Goal: Task Accomplishment & Management: Manage account settings

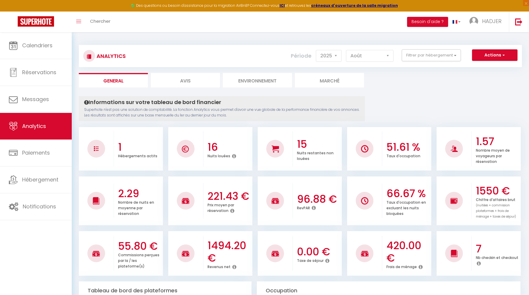
select select "2025"
select select "8"
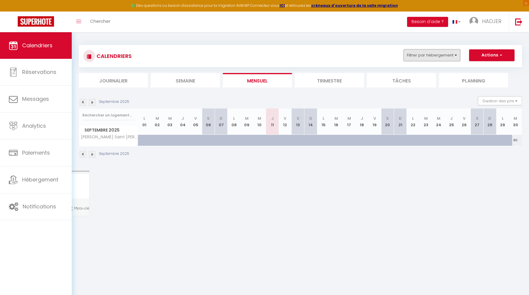
click at [458, 56] on button "Filtrer par hébergement" at bounding box center [432, 55] width 57 height 12
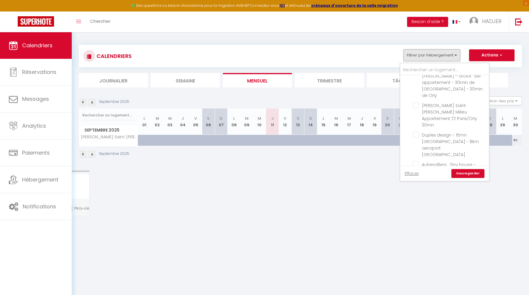
scroll to position [97, 0]
click at [415, 161] on input "Aubervilliers · Tiny house - 20mn [GEOGRAPHIC_DATA] - 20mn aéroport CDG" at bounding box center [450, 164] width 74 height 6
checkbox input "true"
checkbox input "false"
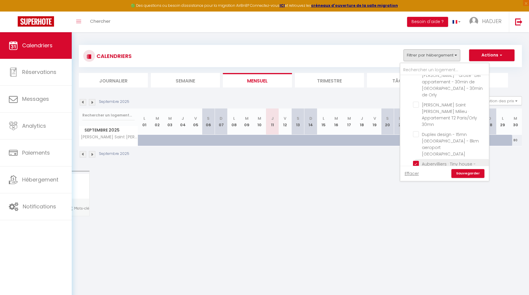
checkbox input "false"
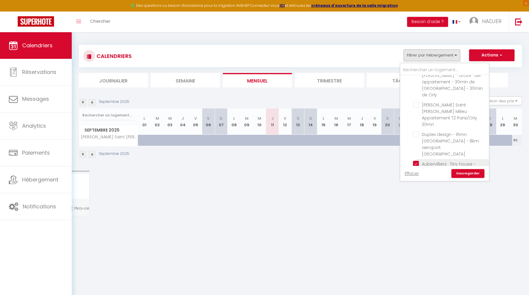
checkbox input "false"
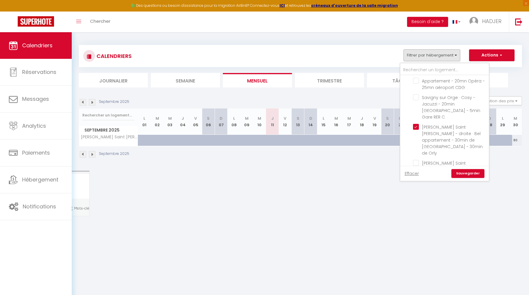
scroll to position [0, 0]
click at [416, 162] on input "[PERSON_NAME] Saint [PERSON_NAME] - droite · Bel appartement - 30min de [GEOGRA…" at bounding box center [450, 165] width 74 height 6
checkbox input "false"
click at [467, 174] on link "Sauvegarder" at bounding box center [467, 173] width 33 height 9
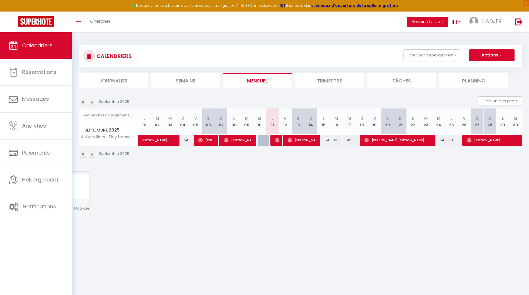
click at [81, 100] on img at bounding box center [83, 102] width 6 height 6
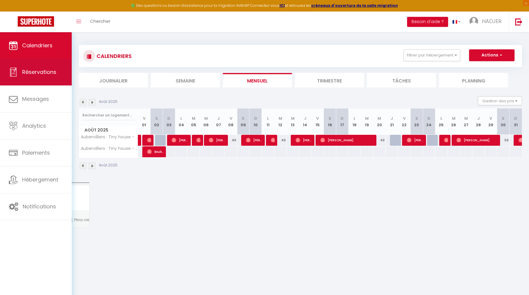
click at [46, 78] on link "Réservations" at bounding box center [36, 72] width 72 height 27
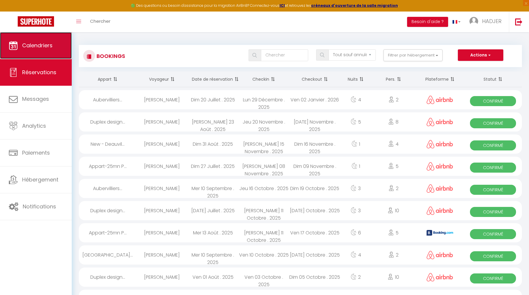
click at [41, 48] on span "Calendriers" at bounding box center [37, 45] width 30 height 7
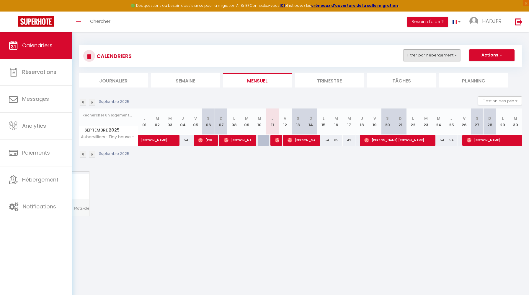
click at [429, 60] on button "Filtrer par hébergement" at bounding box center [432, 55] width 57 height 12
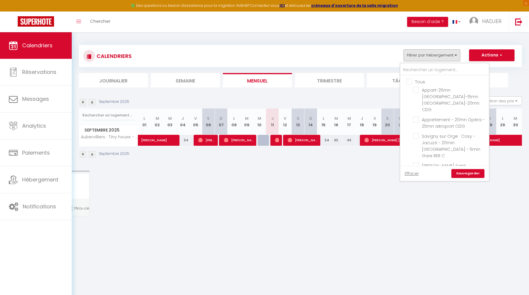
click at [411, 81] on input "Tous" at bounding box center [450, 81] width 89 height 6
checkbox input "true"
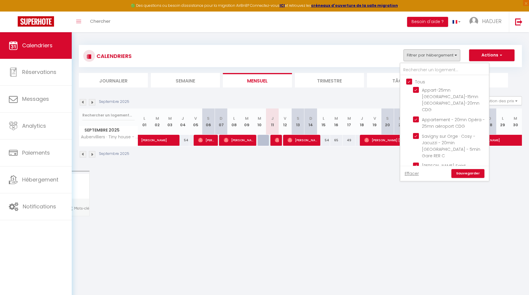
checkbox input "true"
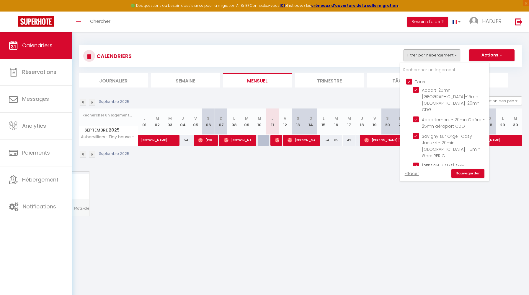
checkbox input "true"
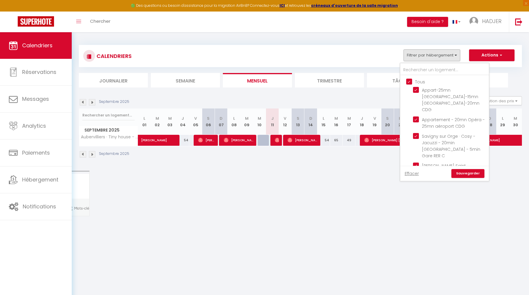
click at [465, 174] on link "Sauvegarder" at bounding box center [467, 173] width 33 height 9
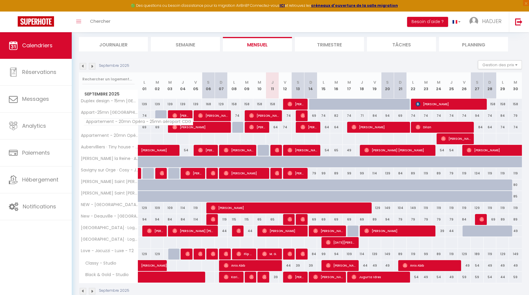
scroll to position [38, 0]
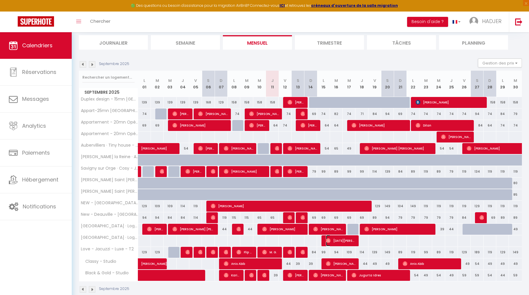
click at [345, 240] on span "Noel Kincses" at bounding box center [341, 240] width 30 height 11
select select "OK"
select select "0"
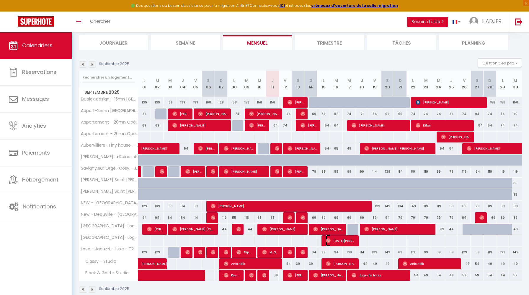
select select "1"
select select
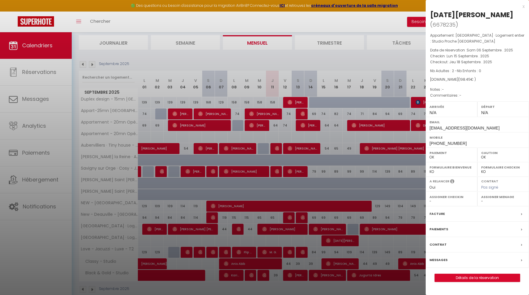
click at [108, 145] on div at bounding box center [264, 147] width 529 height 295
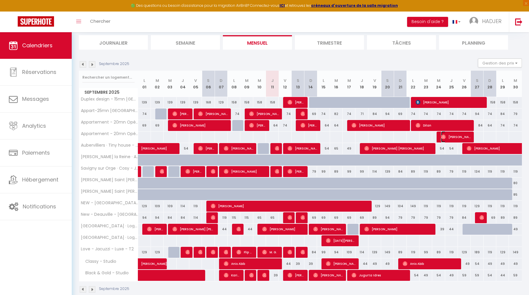
click at [458, 138] on span "Angela Sibilio" at bounding box center [456, 136] width 30 height 11
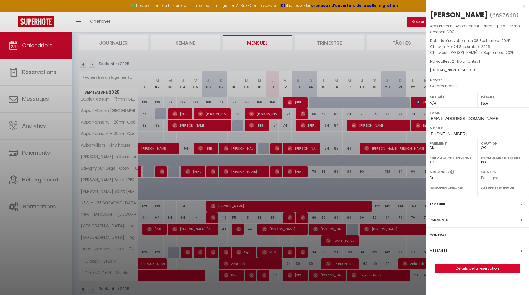
click at [410, 136] on div at bounding box center [264, 147] width 529 height 295
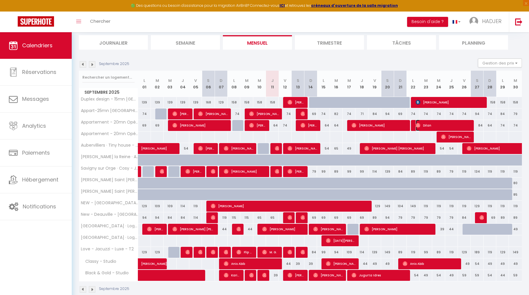
click at [429, 122] on span "Dilan" at bounding box center [443, 125] width 55 height 11
select select "KO"
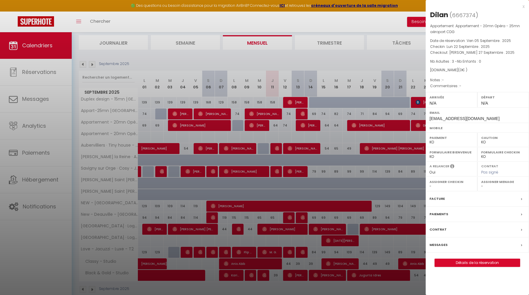
click at [404, 135] on div at bounding box center [264, 147] width 529 height 295
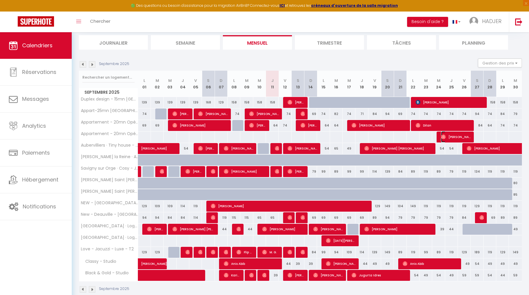
click at [453, 133] on span "Angela Sibilio" at bounding box center [456, 136] width 30 height 11
select select "OK"
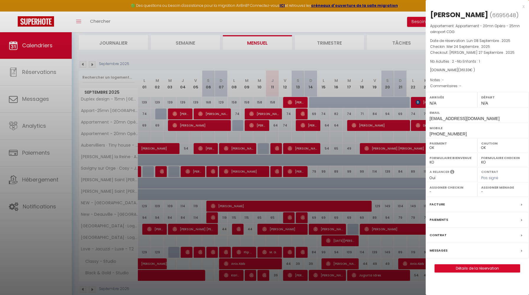
click at [410, 135] on div at bounding box center [264, 147] width 529 height 295
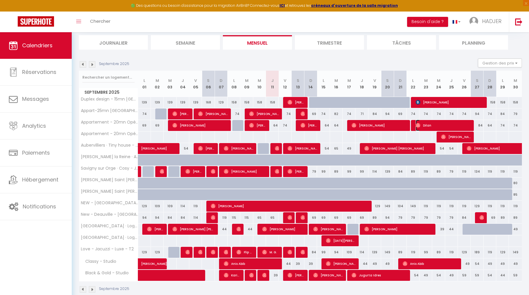
click at [436, 123] on span "Dilan" at bounding box center [443, 125] width 55 height 11
select select "KO"
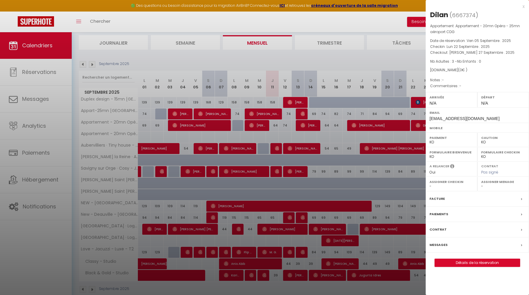
click at [523, 8] on div "x" at bounding box center [475, 6] width 99 height 7
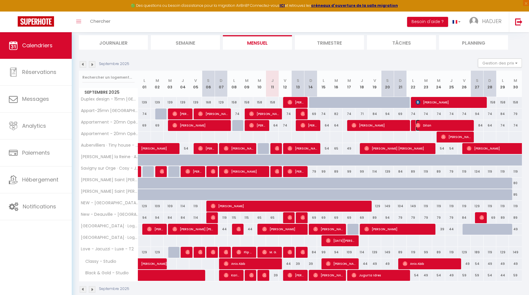
click at [434, 123] on span "Dilan" at bounding box center [443, 125] width 55 height 11
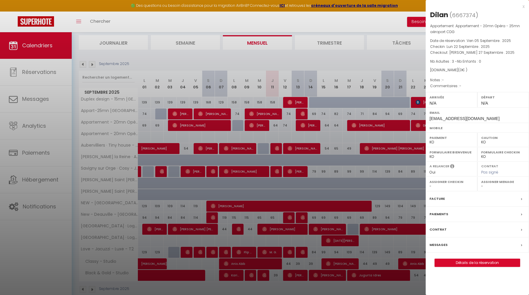
click at [524, 7] on div "x" at bounding box center [475, 6] width 99 height 7
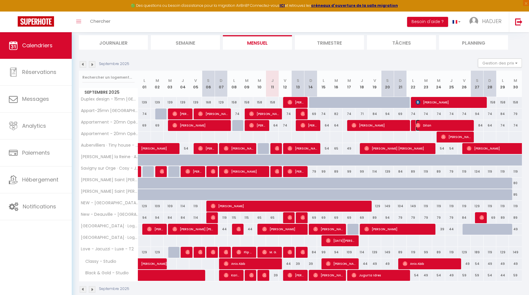
click at [432, 124] on span "Dilan" at bounding box center [443, 125] width 55 height 11
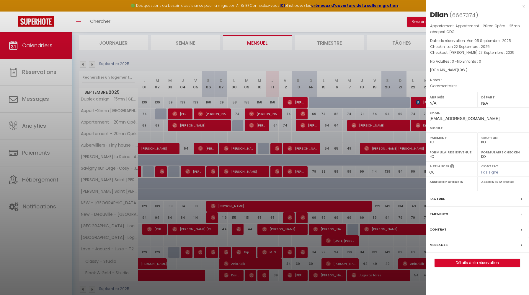
click at [414, 63] on div at bounding box center [264, 147] width 529 height 295
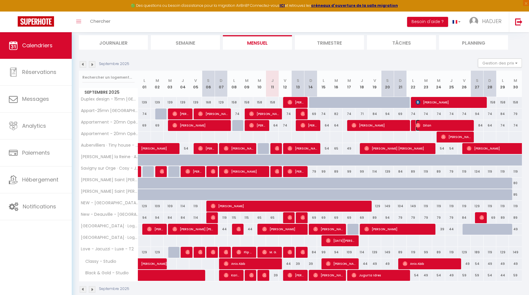
click at [433, 126] on span "Dilan" at bounding box center [443, 125] width 55 height 11
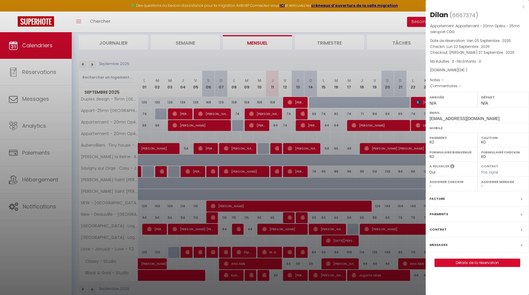
click at [520, 198] on div "Facture" at bounding box center [477, 198] width 103 height 15
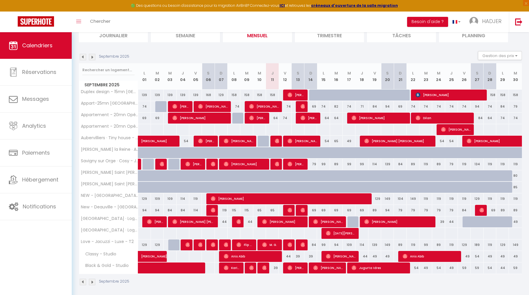
scroll to position [48, 0]
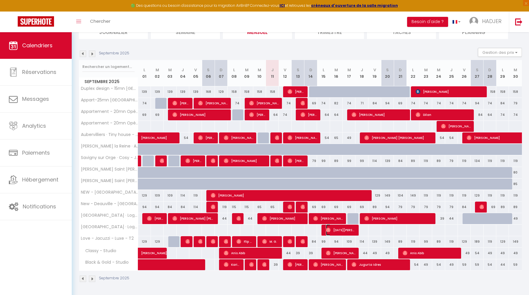
click at [332, 227] on span "Noel Kincses" at bounding box center [341, 229] width 30 height 11
select select "OK"
select select "0"
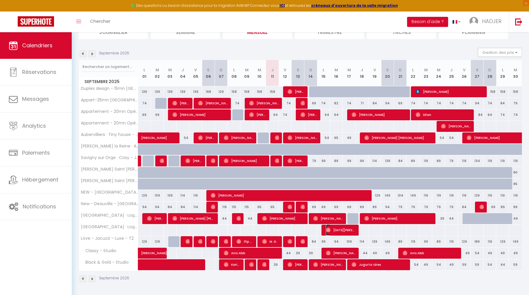
select select "1"
select select
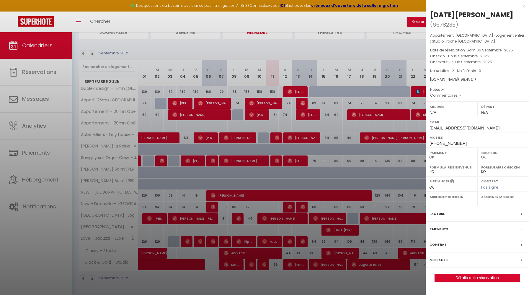
click at [523, 6] on div "x" at bounding box center [475, 6] width 99 height 7
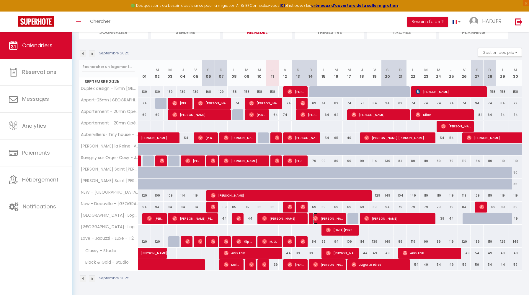
click at [326, 217] on span "Nikolina" at bounding box center [328, 218] width 30 height 11
select select "KO"
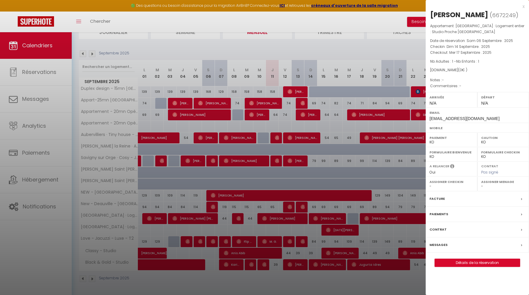
click at [524, 7] on div "x" at bounding box center [475, 6] width 99 height 7
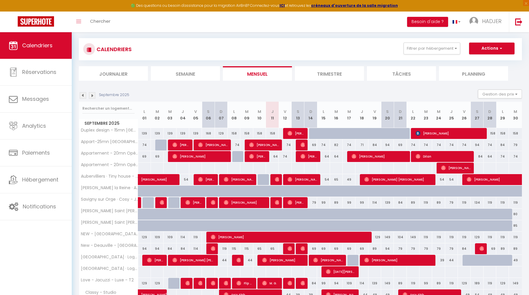
scroll to position [0, 0]
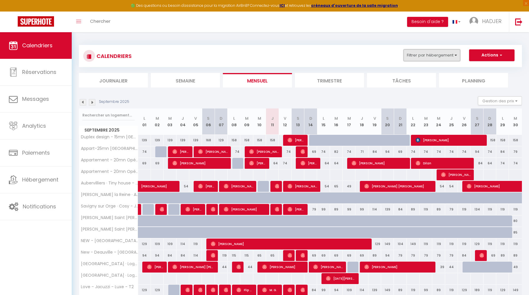
click at [441, 57] on button "Filtrer par hébergement" at bounding box center [432, 55] width 57 height 12
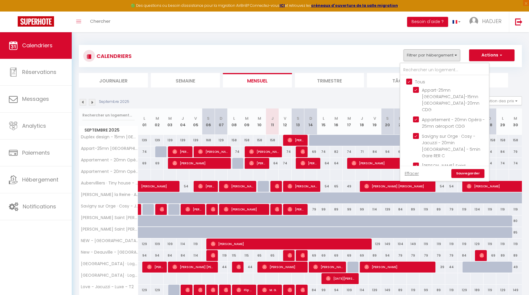
click at [410, 81] on input "Tous" at bounding box center [450, 81] width 89 height 6
checkbox input "false"
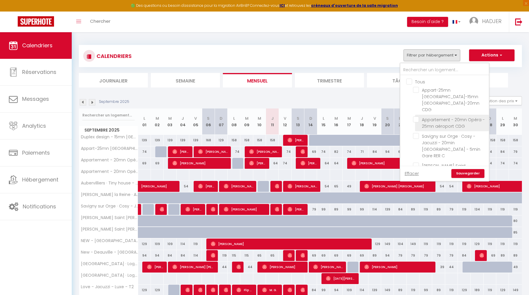
checkbox input "false"
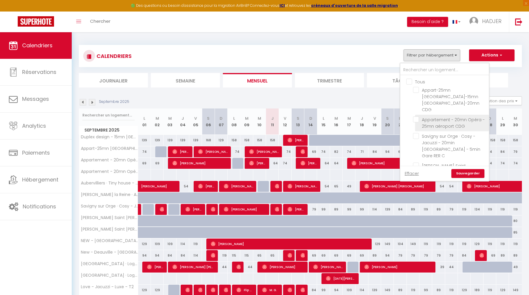
checkbox input "false"
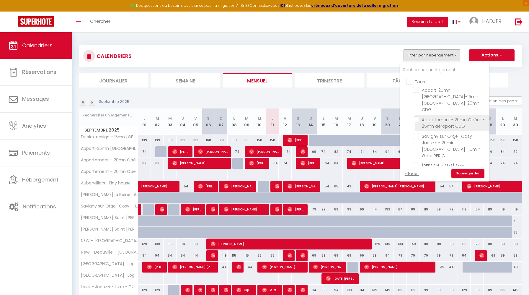
checkbox input "false"
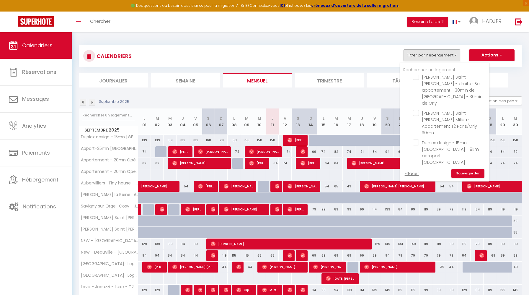
scroll to position [90, 0]
click at [416, 167] on input "Aubervilliers · Tiny house - 20mn [GEOGRAPHIC_DATA] - 20mn aéroport CDG" at bounding box center [450, 170] width 74 height 6
checkbox input "true"
click at [466, 173] on link "Sauvegarder" at bounding box center [467, 173] width 33 height 9
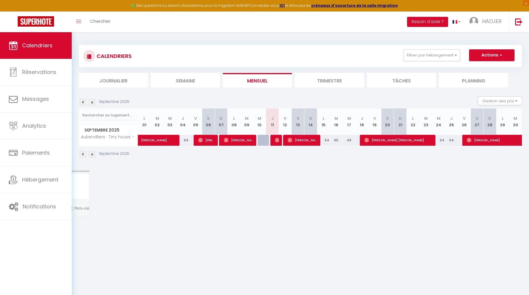
click at [80, 102] on img at bounding box center [83, 102] width 6 height 6
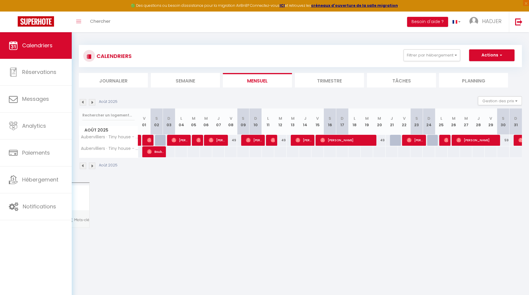
click at [517, 139] on div at bounding box center [520, 140] width 12 height 11
click at [519, 140] on img at bounding box center [520, 140] width 5 height 5
select select "OK"
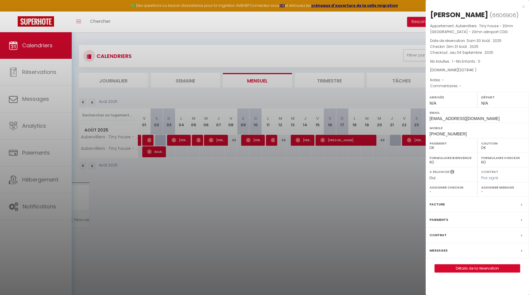
click at [523, 7] on div "x" at bounding box center [475, 6] width 99 height 7
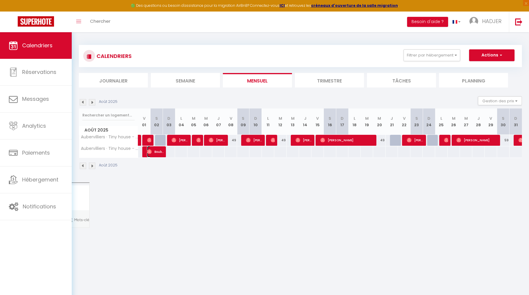
click at [151, 154] on span "Bouba" at bounding box center [155, 151] width 17 height 11
select select "KO"
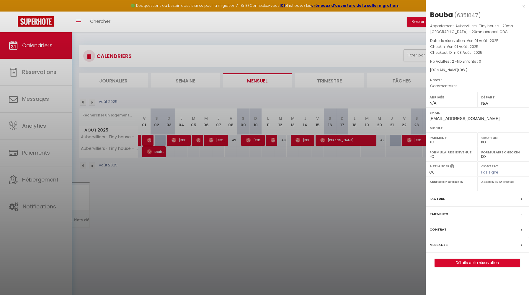
click at [524, 6] on div "x" at bounding box center [475, 6] width 99 height 7
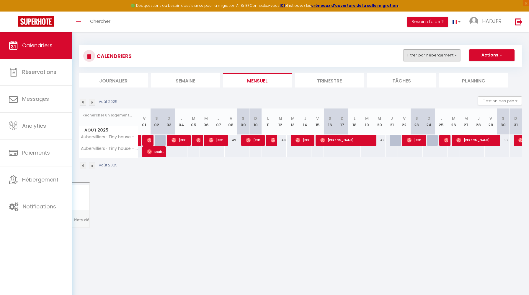
click at [437, 51] on button "Filtrer par hébergement" at bounding box center [432, 55] width 57 height 12
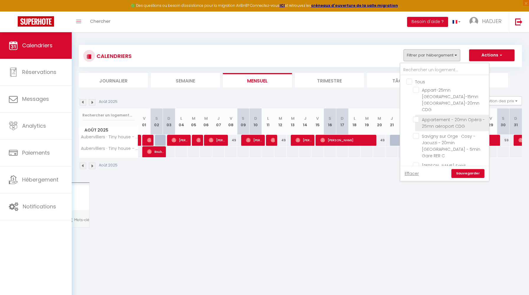
click at [416, 116] on input "Appartement - 20mn Opéra - 25mn aéroport CDG" at bounding box center [450, 119] width 74 height 6
checkbox input "true"
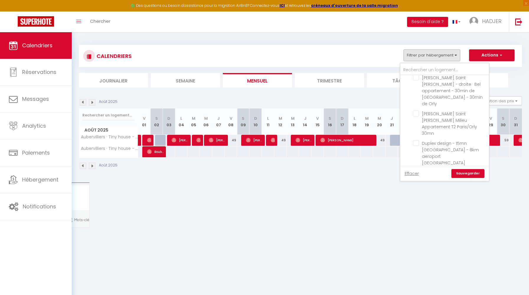
scroll to position [88, 0]
click at [417, 170] on input "Aubervilliers · Tiny house - 20mn [GEOGRAPHIC_DATA] - 20mn aéroport CDG" at bounding box center [450, 173] width 74 height 6
checkbox input "false"
click at [466, 174] on link "Sauvegarder" at bounding box center [467, 173] width 33 height 9
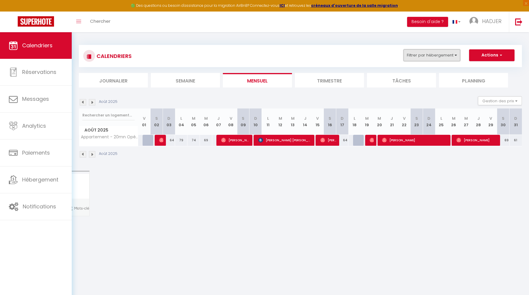
click at [420, 55] on button "Filtrer par hébergement" at bounding box center [432, 55] width 57 height 12
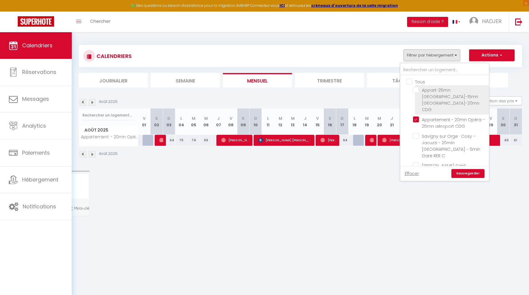
click at [416, 90] on input "Appart-25mn [GEOGRAPHIC_DATA]-15mn [GEOGRAPHIC_DATA]-20mn CDG" at bounding box center [450, 90] width 74 height 6
checkbox input "true"
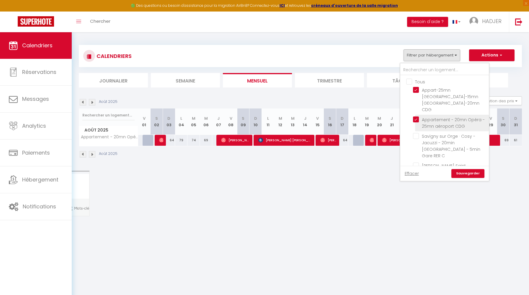
click at [417, 116] on input "Appartement - 20mn Opéra - 25mn aéroport CDG" at bounding box center [450, 119] width 74 height 6
checkbox input "false"
click at [477, 175] on link "Sauvegarder" at bounding box center [467, 173] width 33 height 9
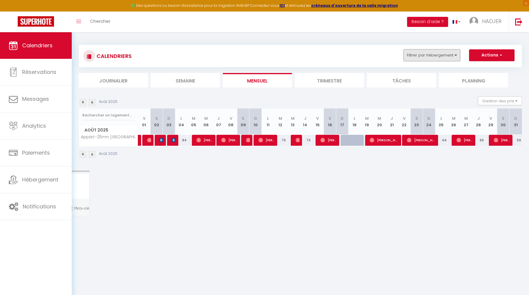
click at [435, 53] on button "Filtrer par hébergement" at bounding box center [432, 55] width 57 height 12
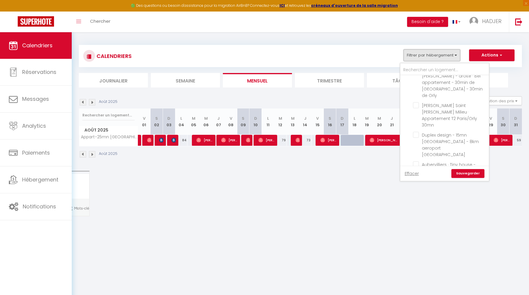
scroll to position [97, 0]
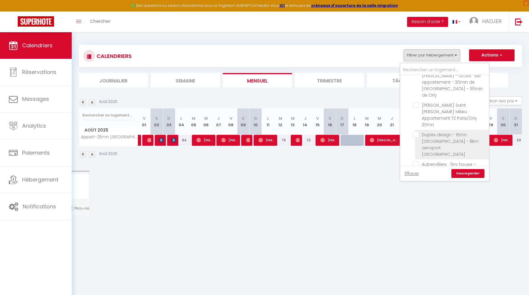
click at [418, 131] on input "Duplex design - 15mn [GEOGRAPHIC_DATA] - 8km aeroport [GEOGRAPHIC_DATA]" at bounding box center [450, 134] width 74 height 6
checkbox input "true"
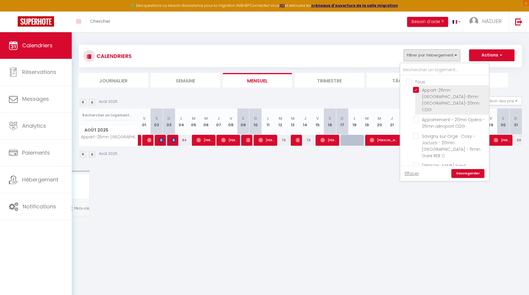
click at [418, 91] on input "Appart-25mn [GEOGRAPHIC_DATA]-15mn [GEOGRAPHIC_DATA]-20mn CDG" at bounding box center [450, 90] width 74 height 6
checkbox input "false"
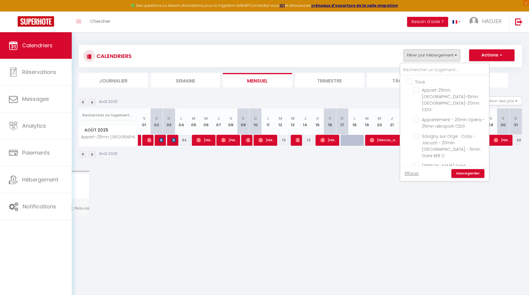
click at [468, 174] on link "Sauvegarder" at bounding box center [467, 173] width 33 height 9
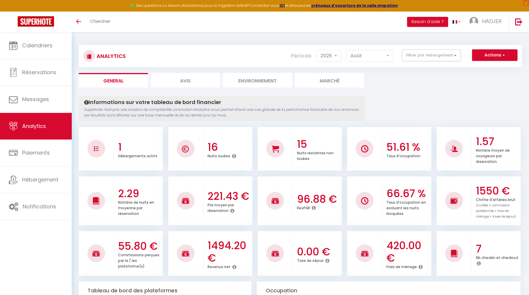
select select "2025"
select select "8"
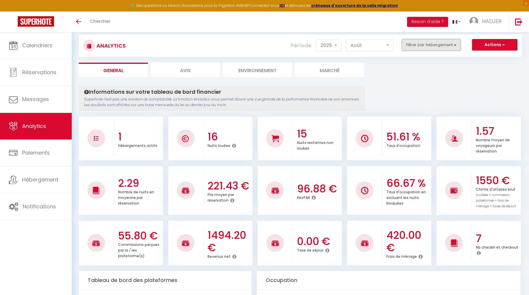
click at [433, 47] on button "Filtrer par hébergement" at bounding box center [431, 45] width 59 height 12
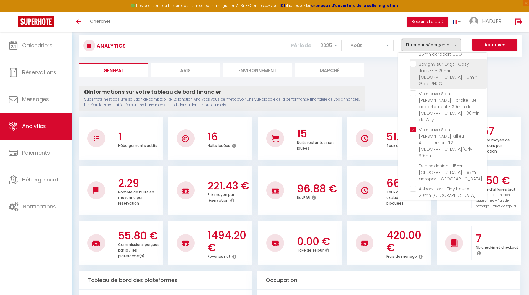
scroll to position [54, 0]
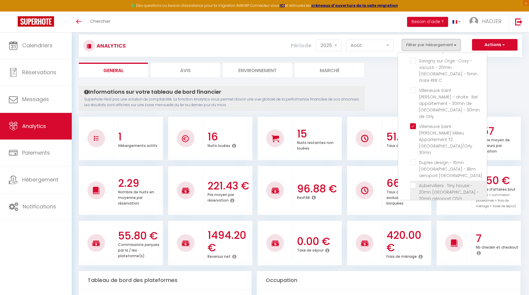
click at [414, 182] on CDG "checkbox" at bounding box center [448, 185] width 77 height 6
checkbox CDG "true"
checkbox CDG "false"
checkbox C "false"
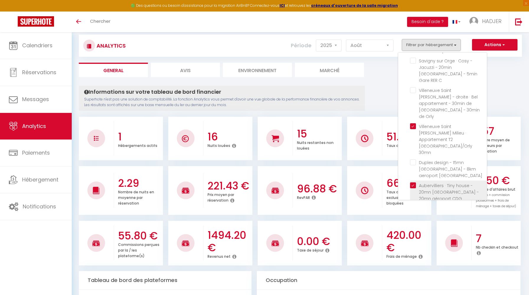
checkbox ORLY "false"
checkbox Studio "false"
checkbox Orly "false"
checkbox Studio "false"
checkbox T2 "false"
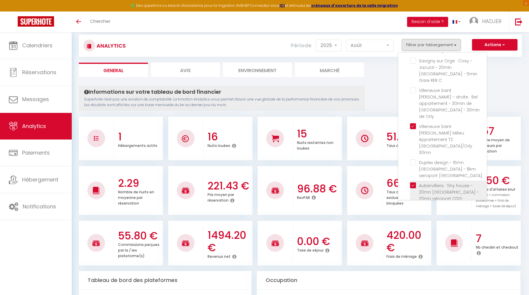
checkbox Bagnolet "false"
checkbox Plage "false"
checkbox France "false"
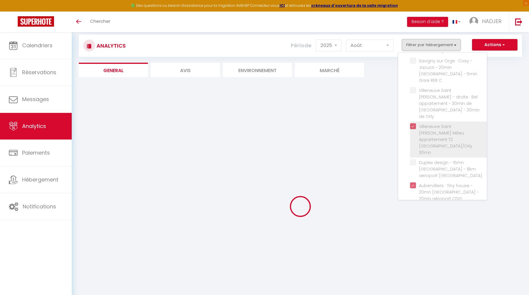
checkbox CDG "false"
checkbox C "false"
checkbox ORLY "false"
checkbox Studio "false"
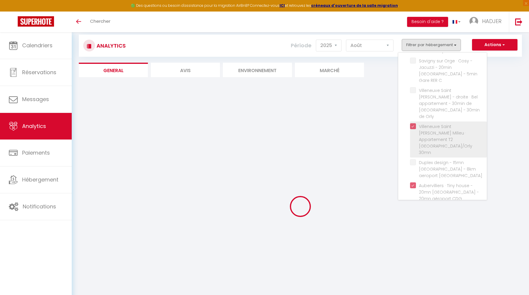
checkbox Orly "false"
checkbox Studio "false"
checkbox T2 "false"
checkbox Bagnolet "false"
checkbox Plage "false"
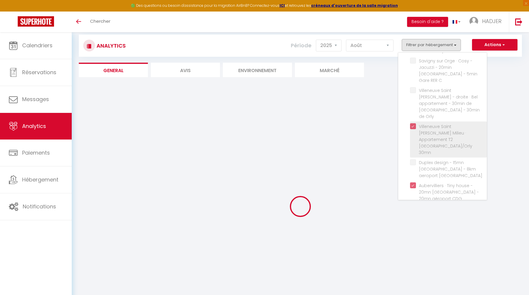
checkbox France "false"
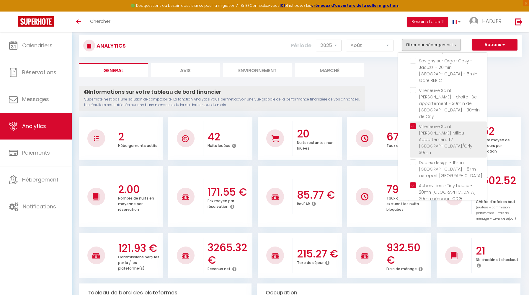
click at [413, 123] on 30mn "checkbox" at bounding box center [448, 126] width 77 height 6
checkbox 30mn "false"
checkbox CDG "false"
checkbox C "false"
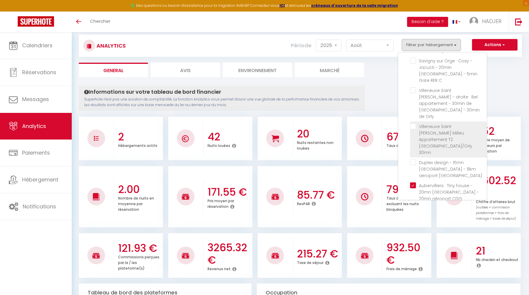
checkbox ORLY "false"
checkbox Studio "false"
checkbox Orly "false"
checkbox Studio "false"
checkbox T2 "false"
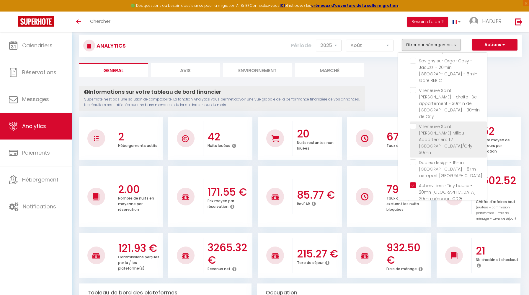
checkbox Bagnolet "false"
checkbox Plage "false"
checkbox France "false"
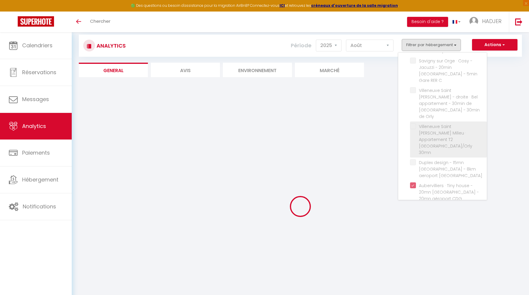
checkbox CDG "false"
checkbox C "false"
checkbox ORLY "false"
checkbox Studio "false"
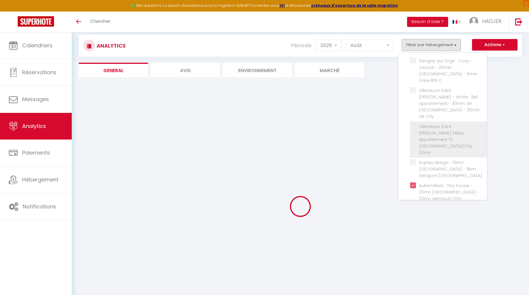
checkbox Orly "false"
checkbox Studio "false"
checkbox T2 "false"
checkbox Bagnolet "false"
checkbox Plage "false"
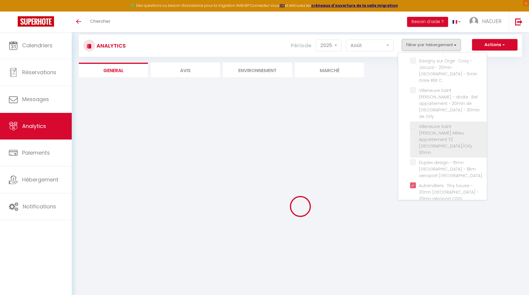
checkbox France "false"
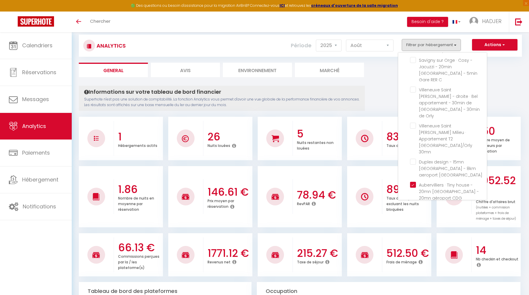
scroll to position [0, 0]
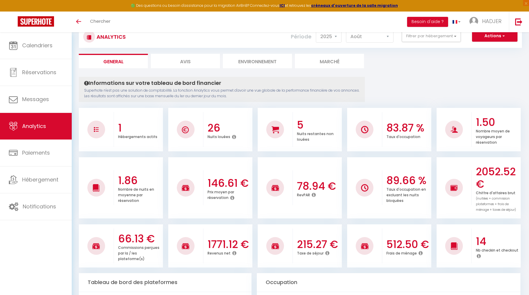
scroll to position [20, 0]
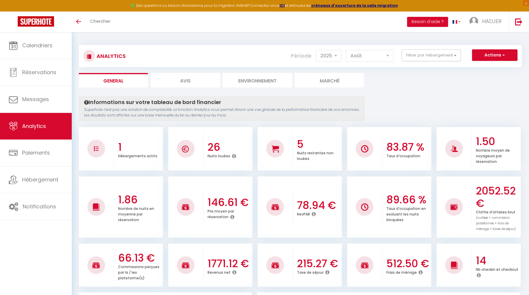
select select "2025"
select select "8"
click at [435, 55] on button "Filtrer par hébergement" at bounding box center [431, 55] width 59 height 12
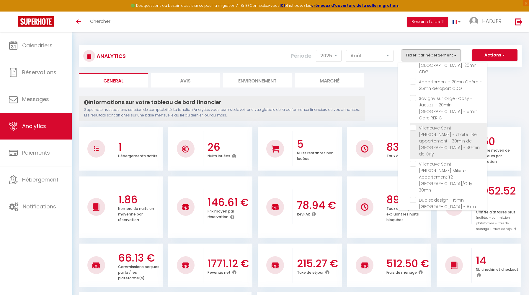
scroll to position [27, 0]
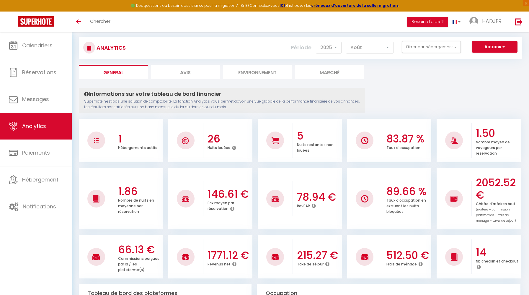
scroll to position [0, 0]
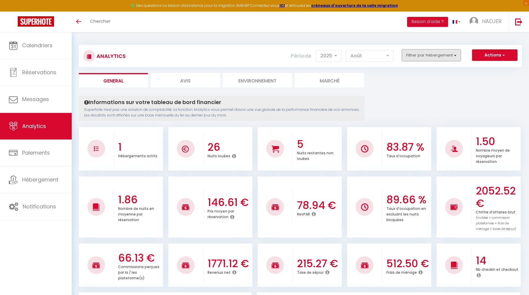
click at [438, 53] on button "Filtrer par hébergement" at bounding box center [431, 55] width 59 height 12
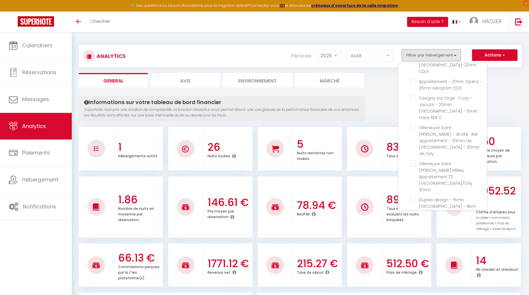
click at [438, 53] on button "Filtrer par hébergement" at bounding box center [431, 55] width 59 height 12
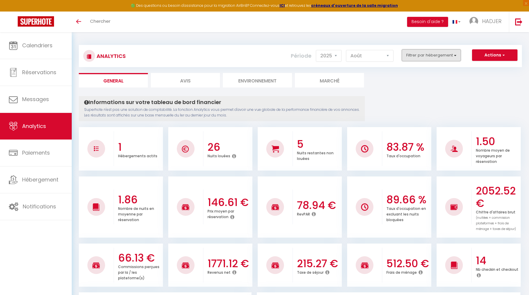
click at [424, 58] on button "Filtrer par hébergement" at bounding box center [431, 55] width 59 height 12
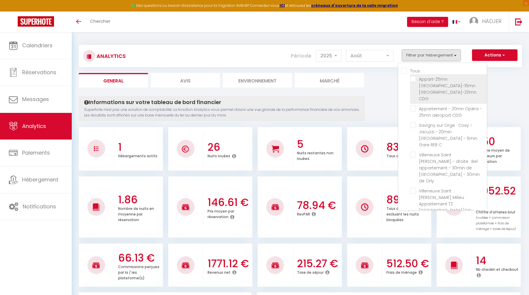
click at [415, 78] on CDG "checkbox" at bounding box center [448, 79] width 77 height 6
checkbox CDG "true"
checkbox CDG "false"
checkbox C "false"
checkbox ORLY "false"
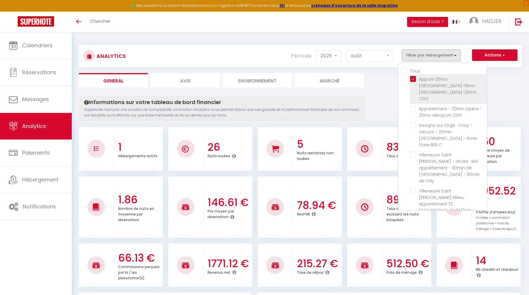
checkbox Studio "false"
checkbox Orly "false"
checkbox Studio "false"
checkbox T2 "false"
checkbox Bagnolet "false"
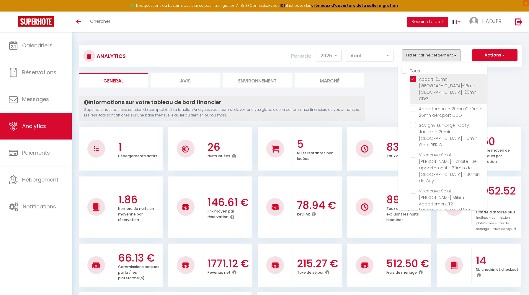
checkbox Plage "false"
checkbox France "false"
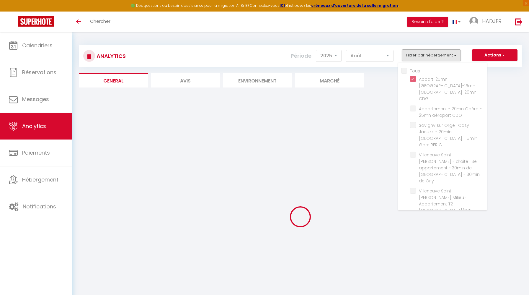
checkbox CDG "false"
checkbox C "false"
checkbox ORLY "false"
checkbox Studio "false"
checkbox Orly "false"
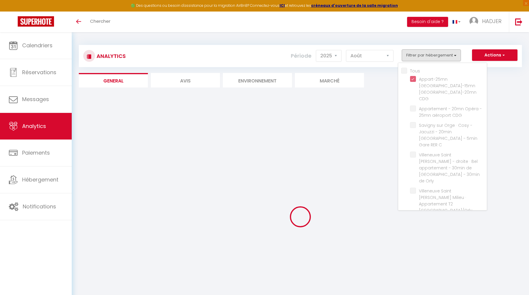
checkbox Studio "false"
checkbox T2 "false"
checkbox Bagnolet "false"
checkbox Plage "false"
checkbox France "false"
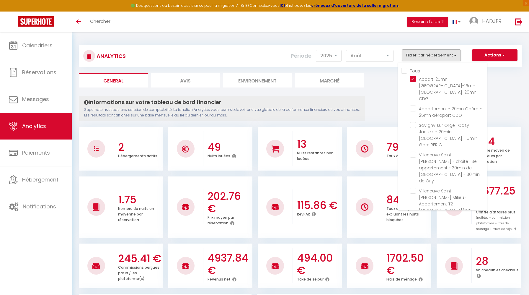
click at [415, 247] on CDG "checkbox" at bounding box center [448, 250] width 77 height 6
checkbox CDG "false"
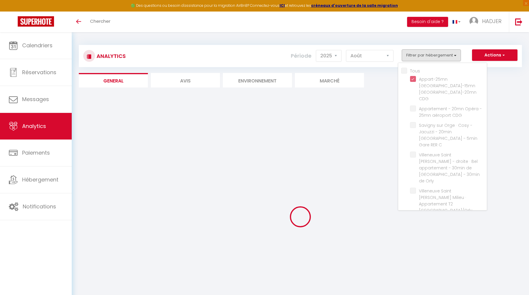
checkbox CDG "false"
checkbox C "false"
checkbox ORLY "false"
checkbox Studio "false"
checkbox Orly "false"
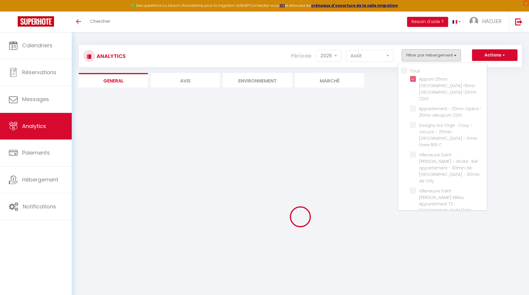
checkbox Studio "false"
checkbox T2 "false"
checkbox Bagnolet "false"
checkbox Plage "false"
checkbox France "false"
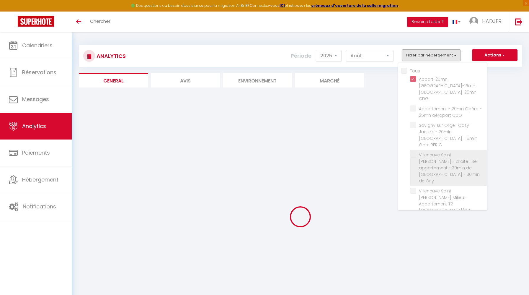
checkbox CDG "false"
checkbox C "false"
checkbox ORLY "false"
checkbox Studio "false"
checkbox Orly "false"
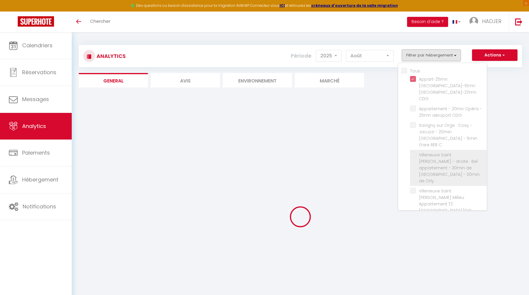
checkbox Studio "false"
checkbox T2 "false"
checkbox Bagnolet "false"
checkbox Plage "false"
checkbox France "false"
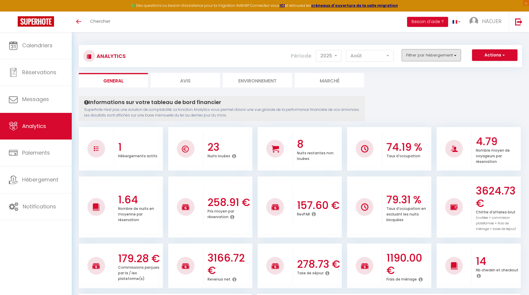
click at [424, 58] on button "Filtrer par hébergement" at bounding box center [431, 55] width 59 height 12
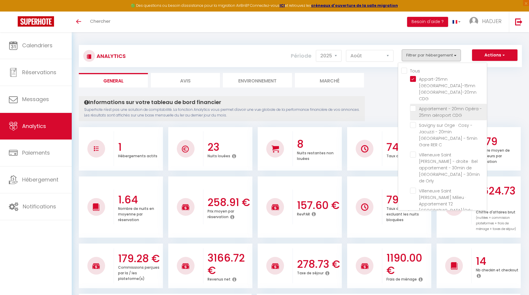
click at [415, 105] on CDG "checkbox" at bounding box center [448, 108] width 77 height 6
checkbox CDG "true"
checkbox C "false"
checkbox ORLY "false"
checkbox Studio "false"
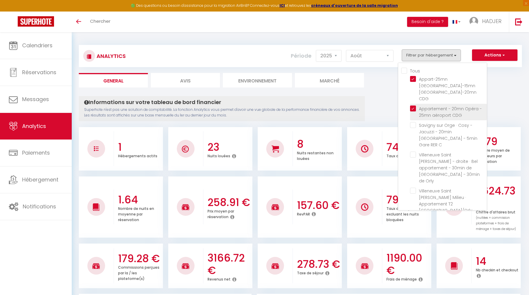
checkbox Orly "false"
checkbox Studio "false"
checkbox T2 "false"
checkbox Bagnolet "false"
checkbox Plage "false"
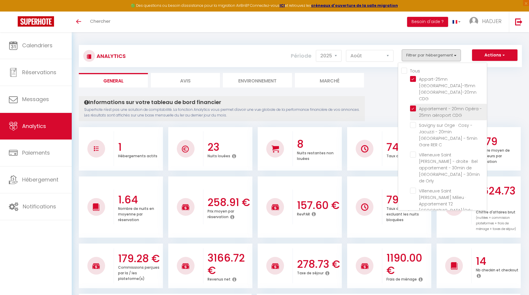
checkbox France "false"
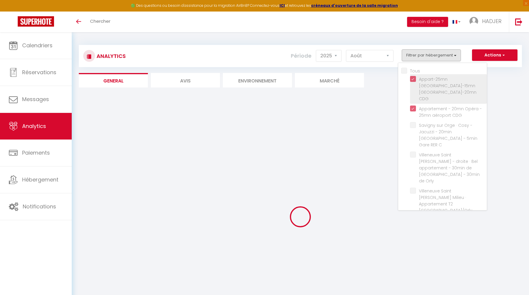
checkbox C "false"
checkbox ORLY "false"
checkbox Studio "false"
checkbox Orly "false"
checkbox Studio "false"
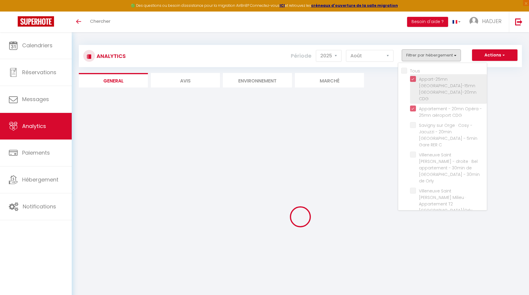
checkbox T2 "false"
checkbox Bagnolet "false"
checkbox Plage "false"
checkbox France "false"
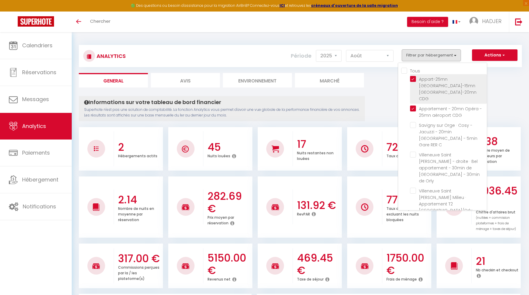
click at [413, 80] on CDG "checkbox" at bounding box center [448, 79] width 77 height 6
checkbox CDG "false"
checkbox C "false"
checkbox ORLY "false"
checkbox Studio "false"
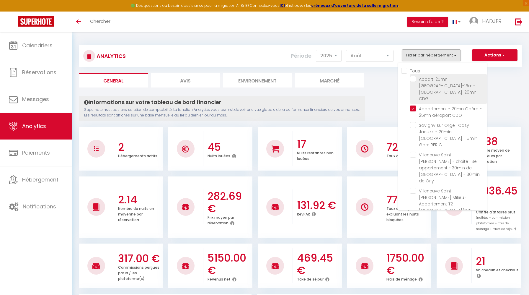
checkbox Orly "false"
checkbox Studio "false"
checkbox T2 "false"
checkbox Bagnolet "false"
checkbox Plage "false"
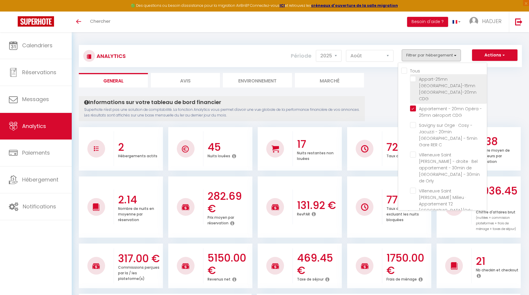
checkbox France "false"
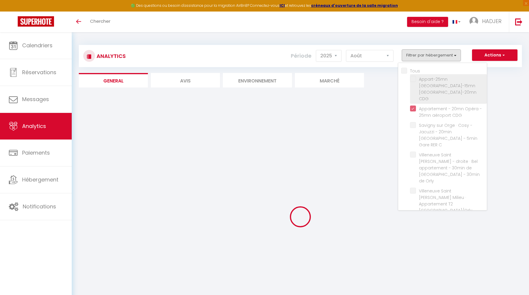
checkbox C "false"
checkbox ORLY "false"
checkbox Studio "false"
checkbox Orly "false"
checkbox Studio "false"
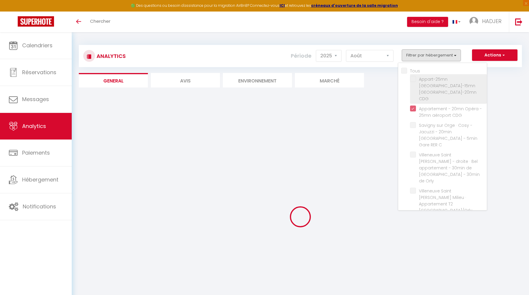
checkbox T2 "false"
checkbox Bagnolet "false"
checkbox Plage "false"
checkbox France "false"
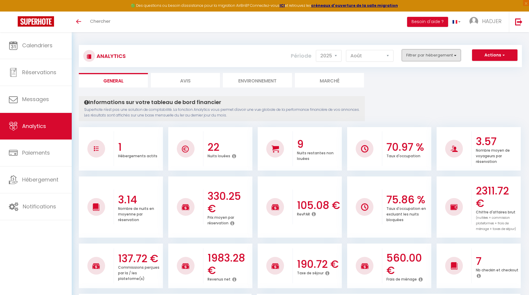
click at [419, 58] on button "Filtrer par hébergement" at bounding box center [431, 55] width 59 height 12
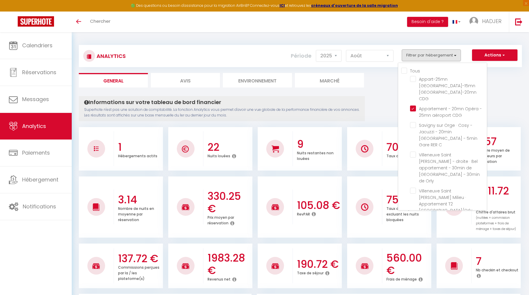
click at [384, 74] on ul "General Avis Environnement Marché" at bounding box center [300, 80] width 443 height 14
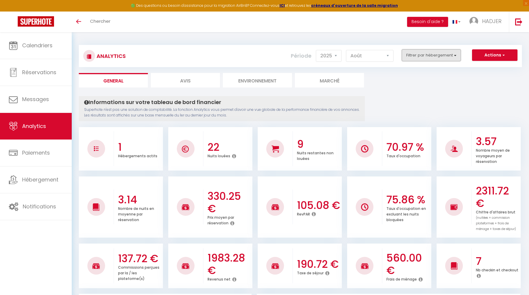
click at [425, 57] on button "Filtrer par hébergement" at bounding box center [431, 55] width 59 height 12
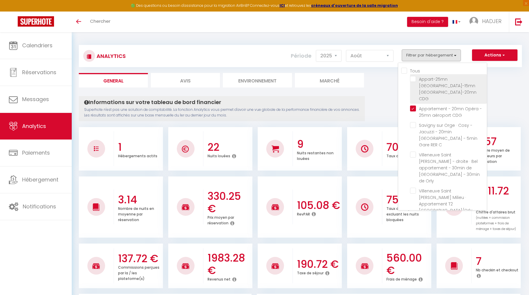
click at [412, 76] on CDG "checkbox" at bounding box center [448, 79] width 77 height 6
checkbox CDG "true"
checkbox C "false"
checkbox ORLY "false"
checkbox Studio "false"
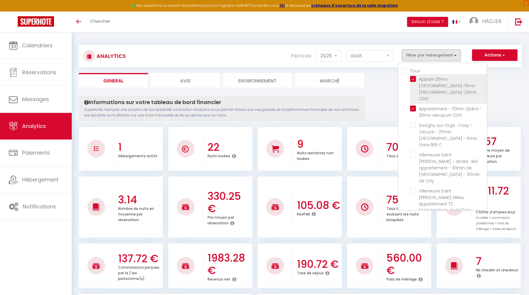
checkbox Orly "false"
checkbox Studio "false"
checkbox T2 "false"
checkbox Bagnolet "false"
checkbox Plage "false"
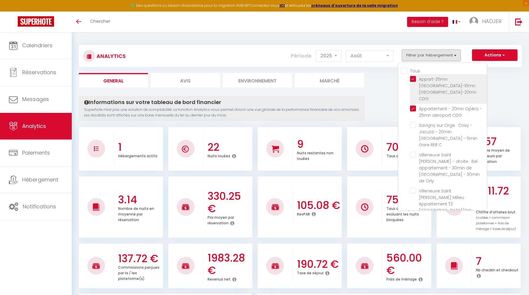
checkbox France "false"
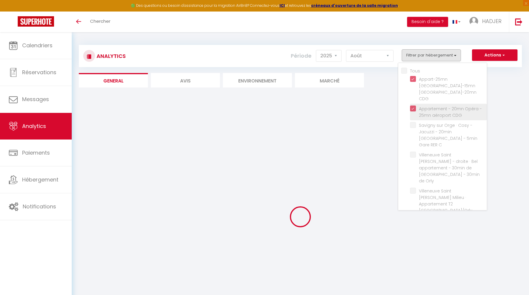
checkbox C "false"
checkbox ORLY "false"
checkbox Studio "false"
checkbox Orly "false"
checkbox Studio "false"
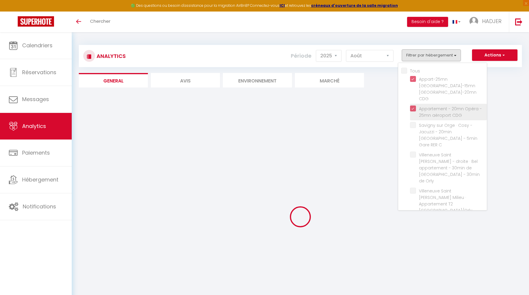
checkbox T2 "false"
checkbox Bagnolet "false"
checkbox Plage "false"
checkbox France "false"
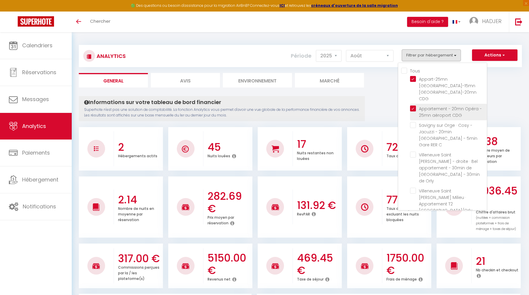
click at [413, 105] on CDG "checkbox" at bounding box center [448, 108] width 77 height 6
checkbox CDG "false"
checkbox C "false"
checkbox ORLY "false"
checkbox Studio "false"
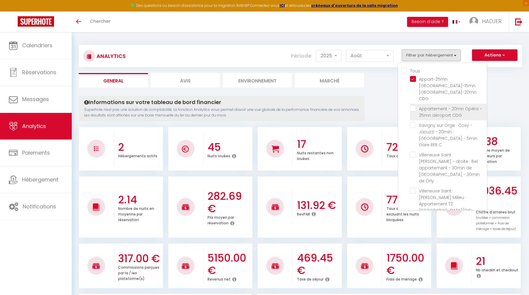
checkbox Orly "false"
checkbox Studio "false"
checkbox T2 "false"
checkbox Bagnolet "false"
checkbox Plage "false"
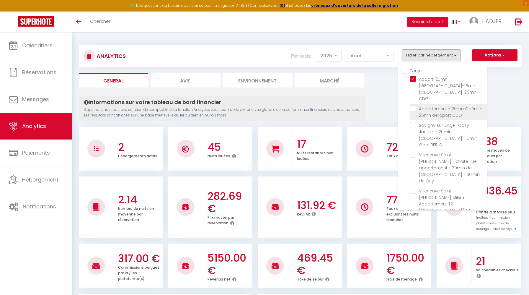
checkbox France "false"
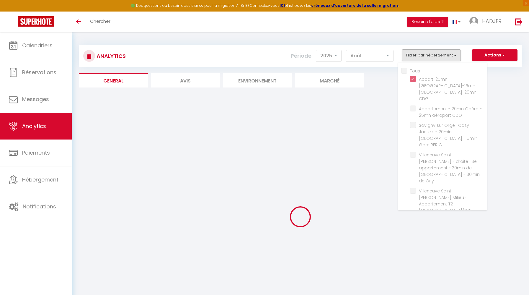
checkbox C "false"
checkbox ORLY "false"
checkbox Studio "false"
checkbox Orly "false"
checkbox Studio "false"
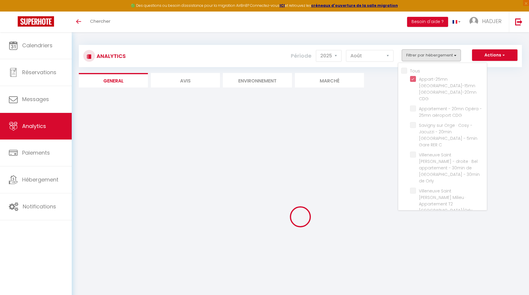
checkbox T2 "false"
checkbox Bagnolet "false"
checkbox Plage "false"
checkbox France "false"
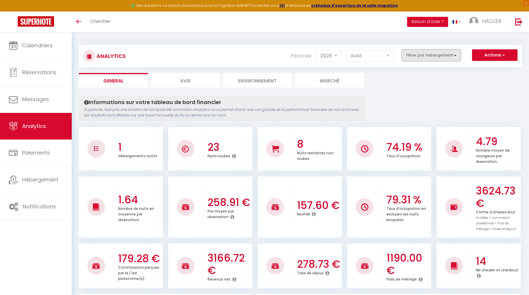
click at [442, 56] on button "Filtrer par hébergement" at bounding box center [431, 55] width 59 height 12
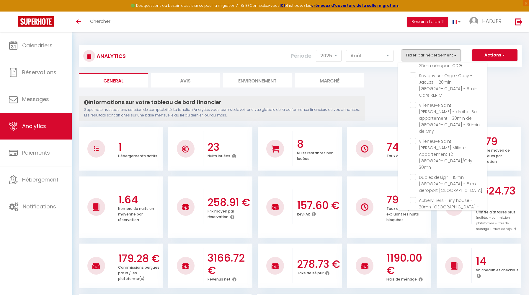
scroll to position [120, 0]
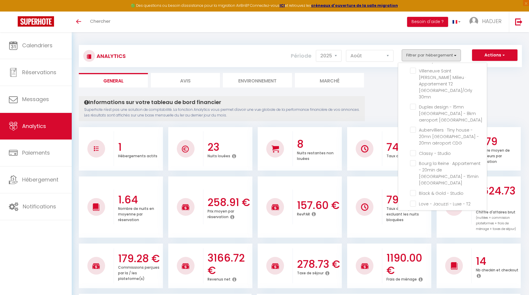
click at [380, 83] on ul "General Avis Environnement Marché" at bounding box center [300, 80] width 443 height 14
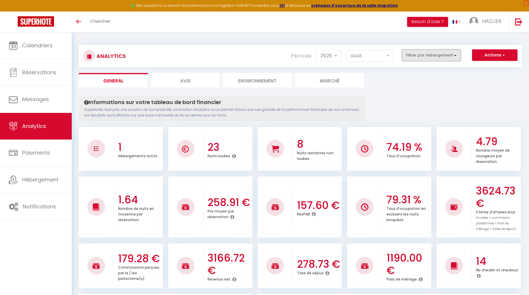
click at [447, 57] on button "Filtrer par hébergement" at bounding box center [431, 55] width 59 height 12
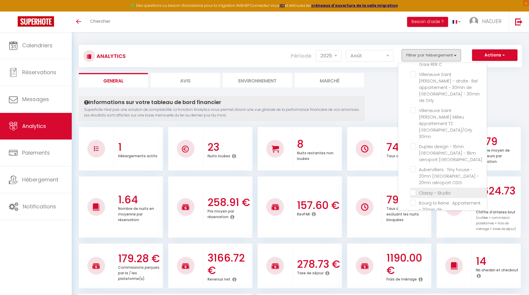
scroll to position [81, 0]
click at [442, 239] on T2 "checkbox" at bounding box center [448, 242] width 77 height 6
checkbox T2 "true"
checkbox C "false"
checkbox ORLY "false"
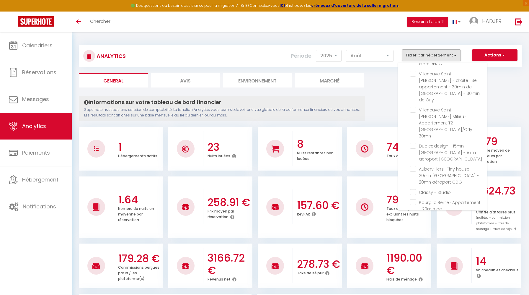
checkbox Studio "false"
checkbox Orly "false"
checkbox Studio "false"
checkbox Bagnolet "false"
checkbox Plage "false"
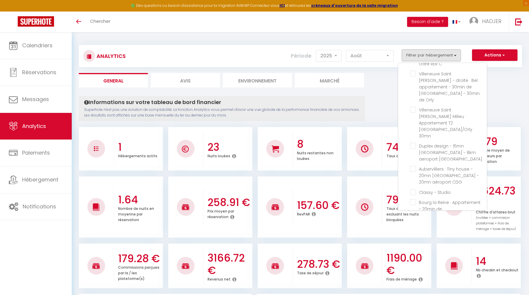
checkbox France "false"
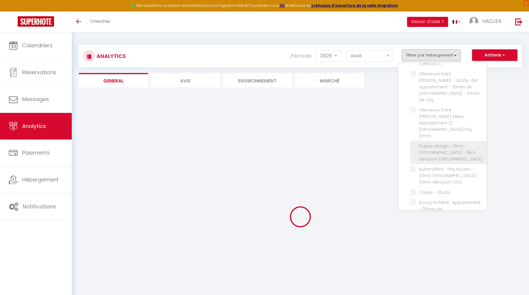
checkbox C "false"
checkbox ORLY "false"
checkbox Studio "false"
checkbox Orly "false"
checkbox Studio "false"
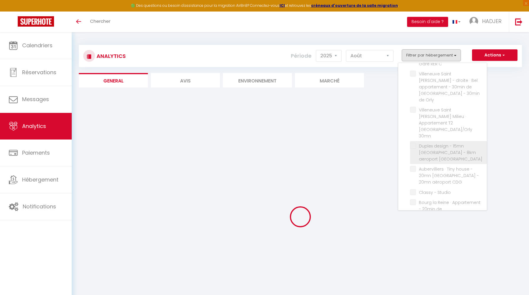
checkbox Bagnolet "false"
checkbox Plage "false"
checkbox France "false"
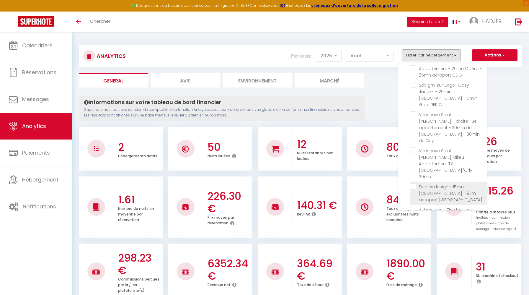
scroll to position [0, 0]
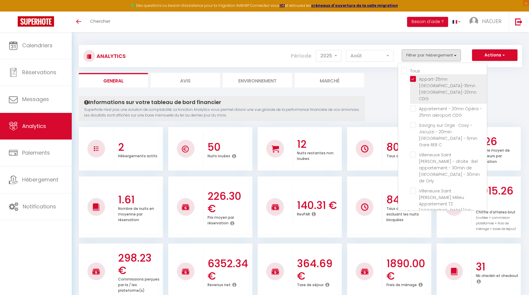
click at [413, 76] on CDG "checkbox" at bounding box center [448, 79] width 77 height 6
checkbox CDG "false"
checkbox C "false"
checkbox ORLY "false"
checkbox Studio "false"
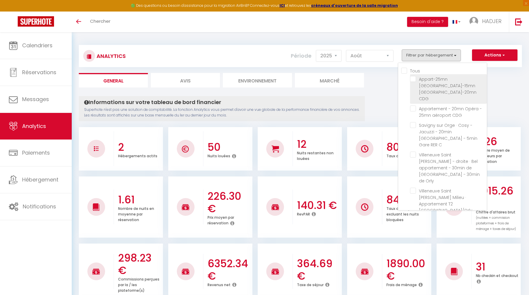
checkbox Orly "false"
checkbox Studio "false"
checkbox Bagnolet "false"
checkbox Plage "false"
checkbox France "false"
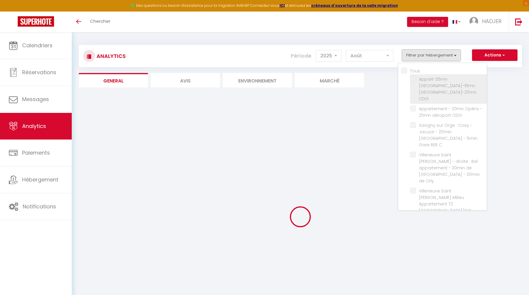
checkbox C "false"
checkbox ORLY "false"
checkbox Studio "false"
checkbox Orly "false"
checkbox Studio "false"
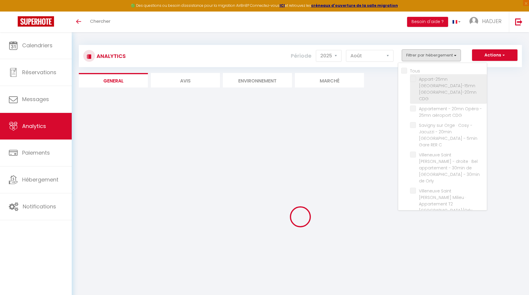
checkbox Bagnolet "false"
checkbox Plage "false"
checkbox France "false"
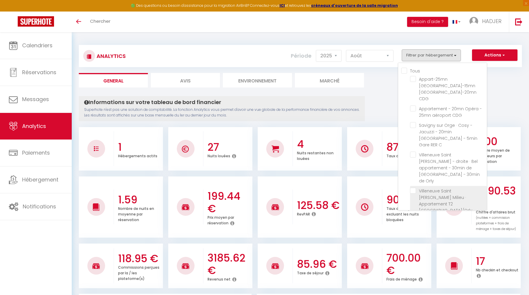
scroll to position [13, 0]
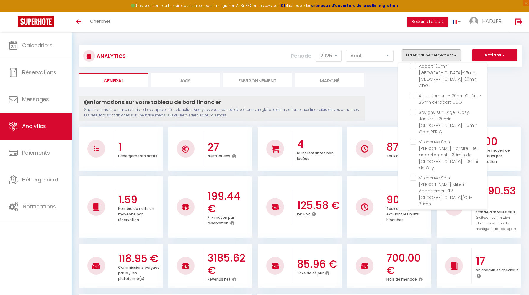
click at [438, 211] on ORLY "checkbox" at bounding box center [448, 214] width 77 height 6
checkbox ORLY "true"
checkbox C "false"
checkbox Studio "false"
checkbox Orly "false"
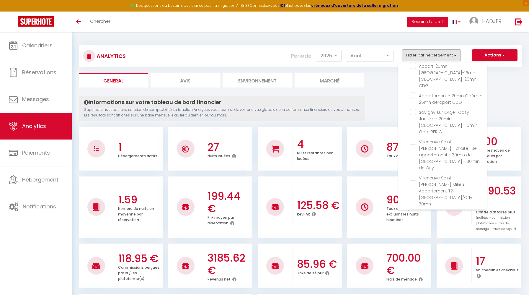
checkbox Studio "false"
checkbox Bagnolet "false"
checkbox Plage "false"
checkbox France "false"
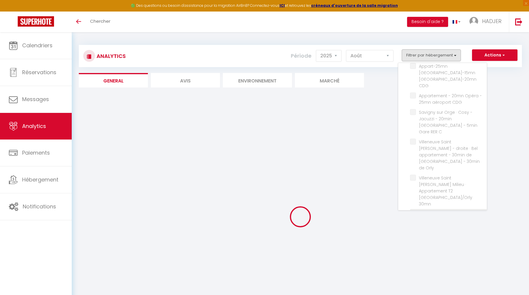
checkbox C "false"
checkbox Studio "false"
checkbox Orly "false"
checkbox Studio "false"
checkbox Bagnolet "false"
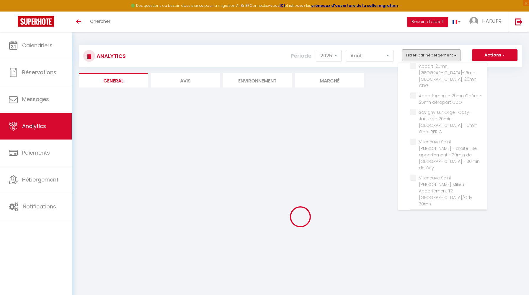
checkbox Plage "false"
checkbox France "false"
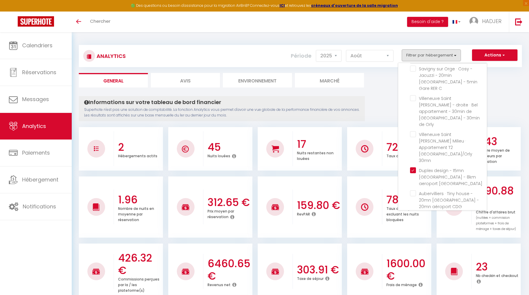
scroll to position [120, 0]
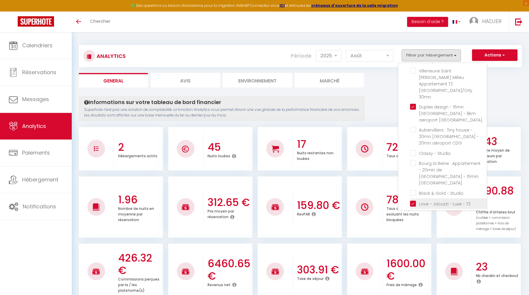
click at [414, 200] on T2 "checkbox" at bounding box center [448, 203] width 77 height 6
checkbox T2 "false"
checkbox C "false"
checkbox Studio "false"
checkbox Orly "false"
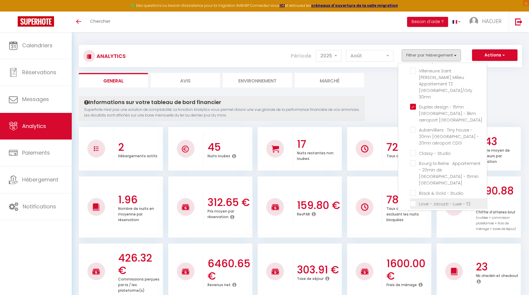
checkbox Studio "false"
checkbox Bagnolet "false"
checkbox Plage "false"
checkbox France "false"
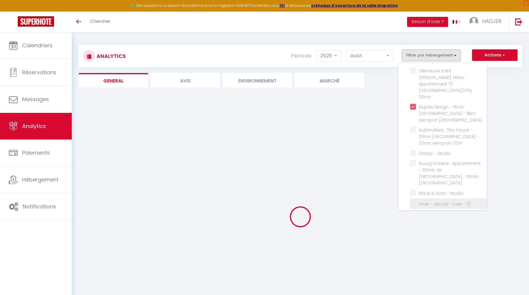
checkbox C "false"
checkbox Studio "false"
checkbox Orly "false"
checkbox Studio "false"
checkbox Bagnolet "false"
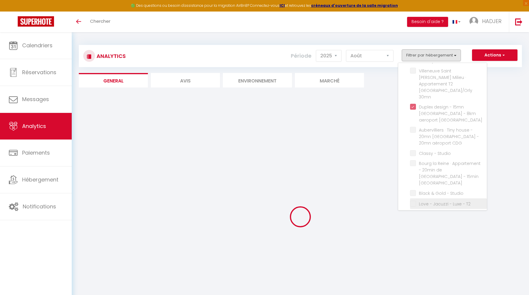
checkbox Plage "false"
checkbox France "false"
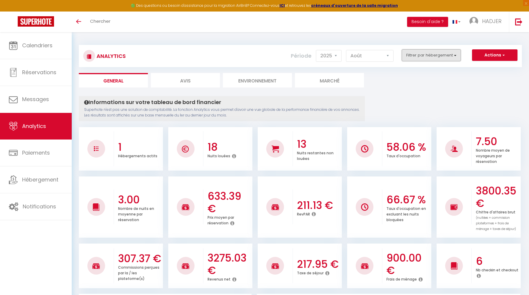
click at [435, 59] on button "Filtrer par hébergement" at bounding box center [431, 55] width 59 height 12
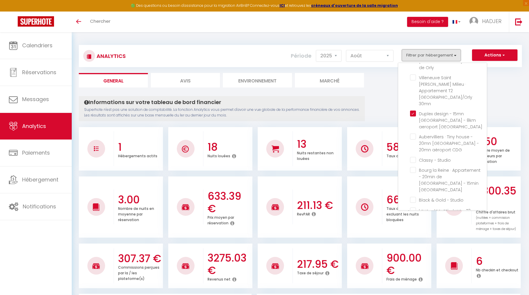
scroll to position [111, 0]
click at [415, 158] on Studio "checkbox" at bounding box center [448, 161] width 77 height 6
checkbox Studio "true"
checkbox C "false"
checkbox Orly "false"
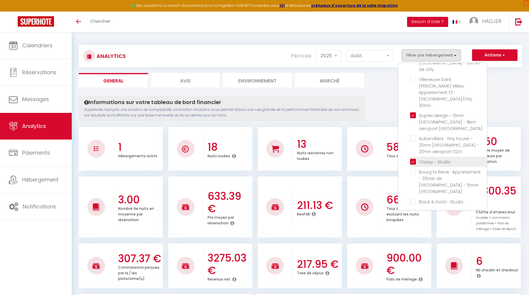
checkbox Studio "false"
checkbox Bagnolet "false"
checkbox Plage "false"
checkbox France "false"
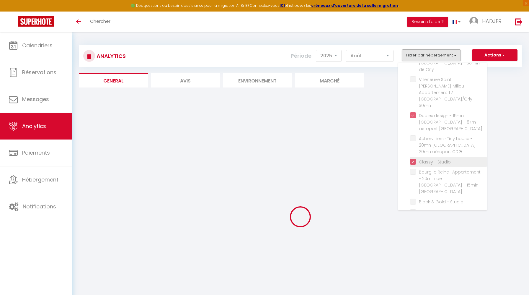
checkbox C "false"
checkbox Orly "false"
checkbox Studio "false"
checkbox Bagnolet "false"
checkbox Plage "false"
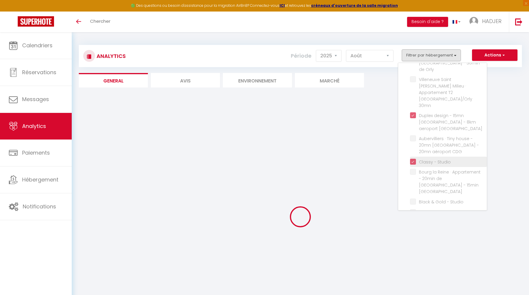
checkbox France "false"
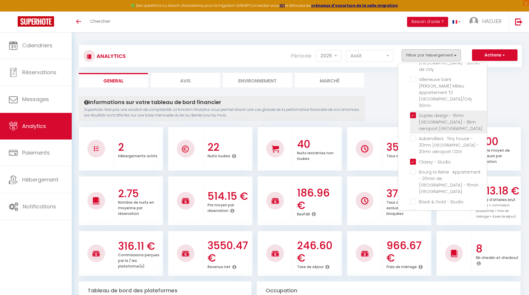
click at [413, 112] on ORLY "checkbox" at bounding box center [448, 115] width 77 height 6
checkbox ORLY "false"
checkbox C "false"
checkbox Orly "false"
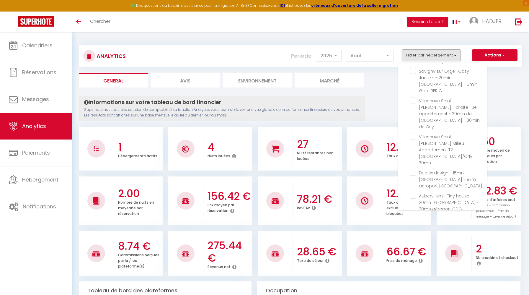
scroll to position [120, 0]
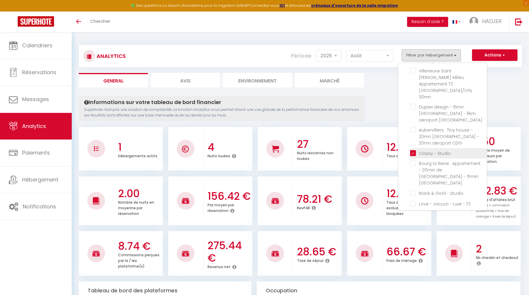
click at [414, 150] on Studio "checkbox" at bounding box center [448, 153] width 77 height 6
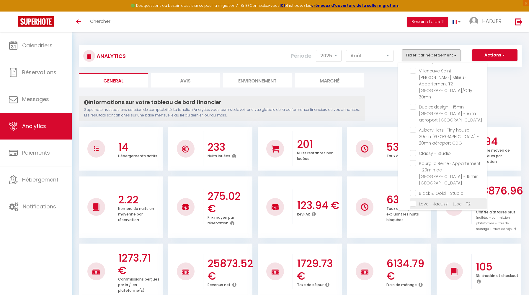
click at [413, 200] on T2 "checkbox" at bounding box center [448, 203] width 77 height 6
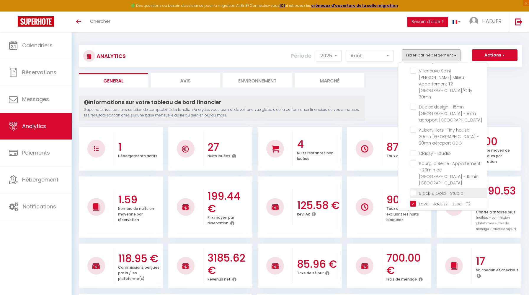
click at [412, 188] on li "Black & Gold - Studio" at bounding box center [448, 193] width 77 height 10
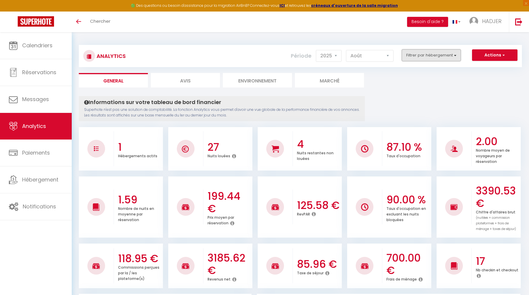
click at [427, 50] on button "Filtrer par hébergement" at bounding box center [431, 55] width 59 height 12
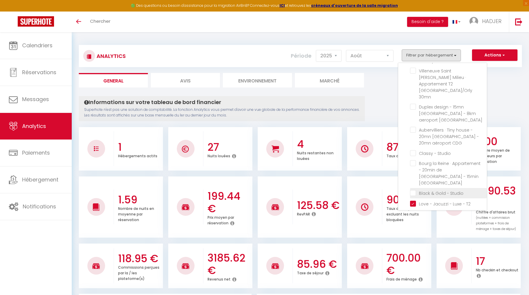
click at [412, 190] on Studio "checkbox" at bounding box center [448, 193] width 77 height 6
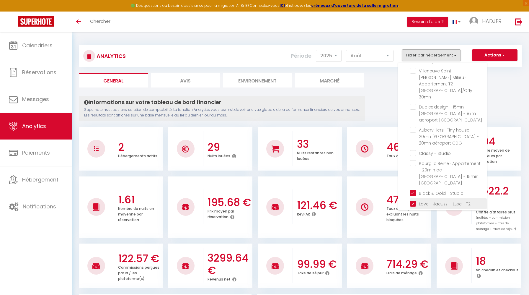
click at [413, 200] on T2 "checkbox" at bounding box center [448, 203] width 77 height 6
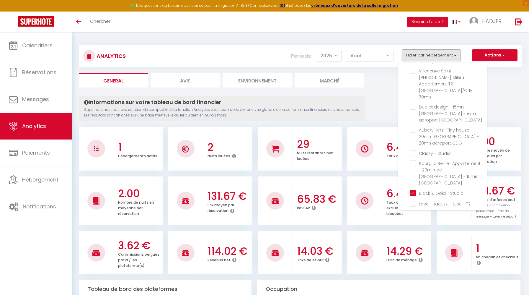
click at [415, 257] on France "checkbox" at bounding box center [448, 260] width 77 height 6
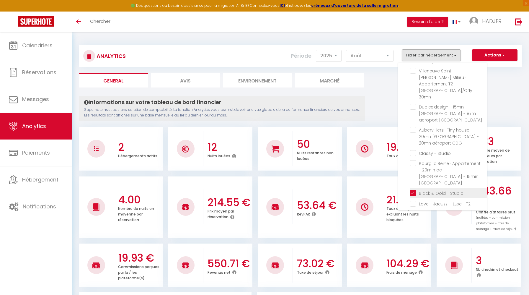
click at [414, 190] on Studio "checkbox" at bounding box center [448, 193] width 77 height 6
